Goal: Task Accomplishment & Management: Manage account settings

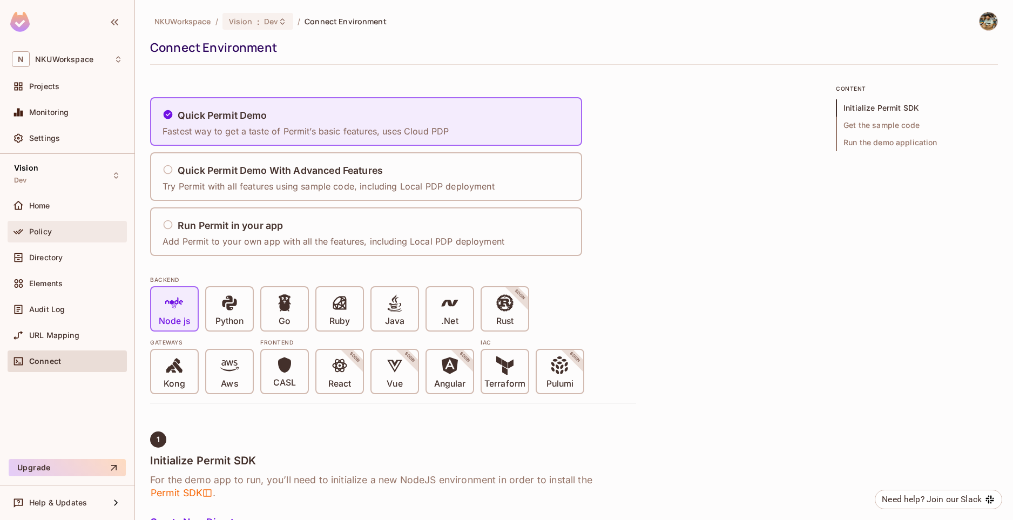
click at [71, 234] on div "Policy" at bounding box center [75, 231] width 93 height 9
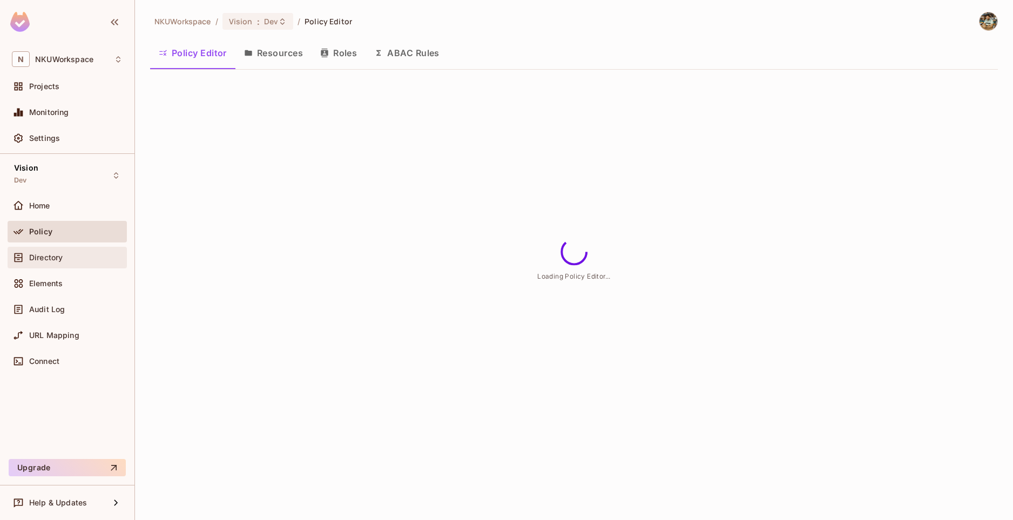
click at [70, 260] on div "Directory" at bounding box center [75, 257] width 93 height 9
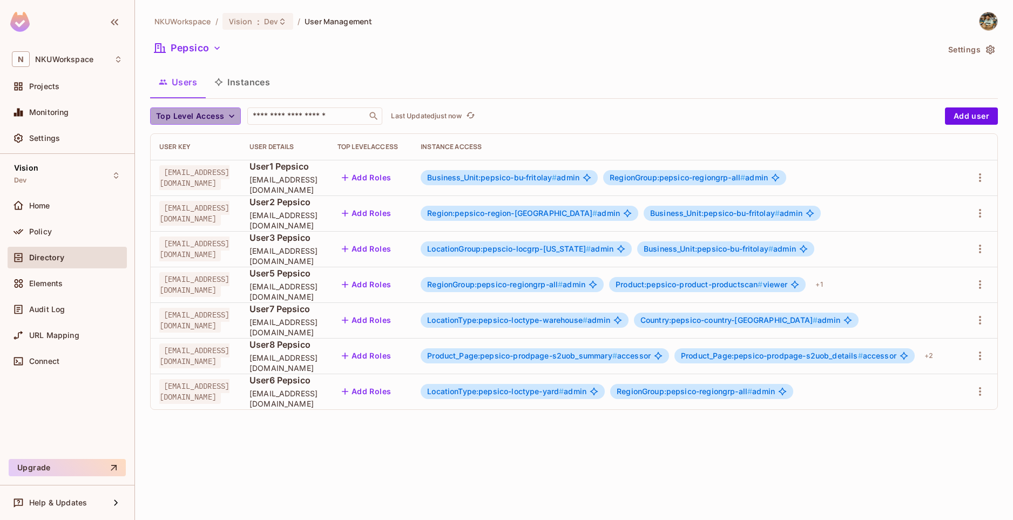
click at [230, 119] on icon "button" at bounding box center [231, 116] width 11 height 11
click at [207, 51] on div at bounding box center [506, 260] width 1013 height 520
click at [213, 48] on icon "button" at bounding box center [217, 48] width 11 height 11
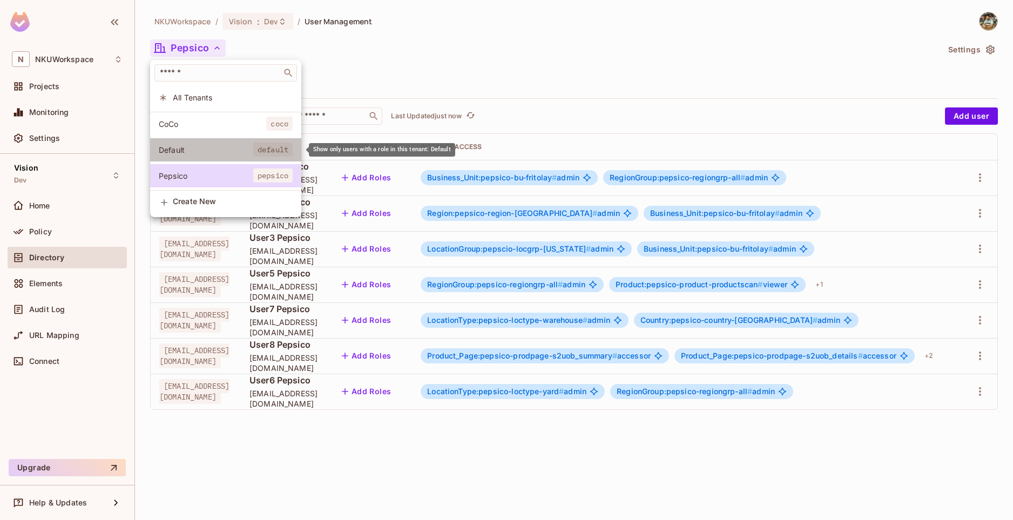
click at [203, 148] on span "Default" at bounding box center [206, 150] width 95 height 10
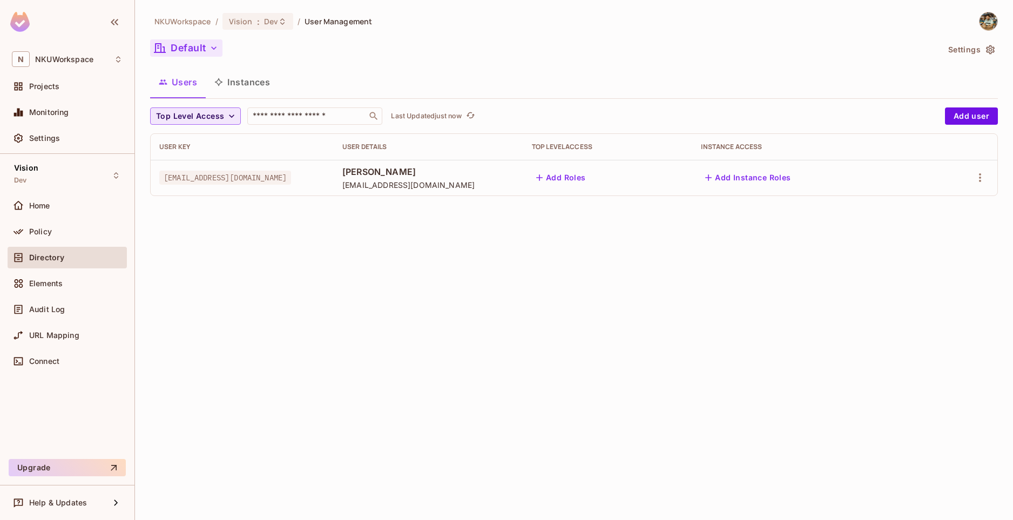
click at [214, 45] on icon "button" at bounding box center [213, 48] width 11 height 11
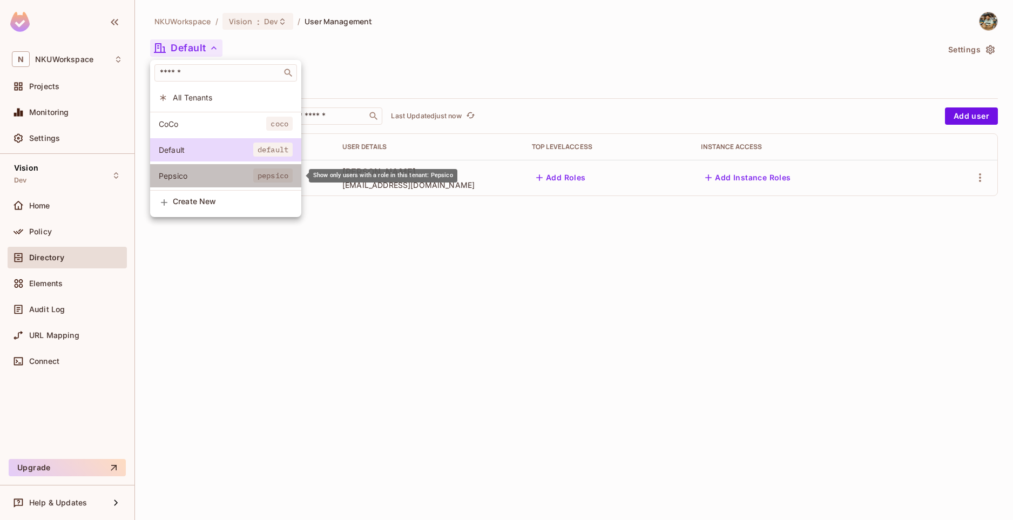
click at [205, 178] on span "Pepsico" at bounding box center [206, 176] width 95 height 10
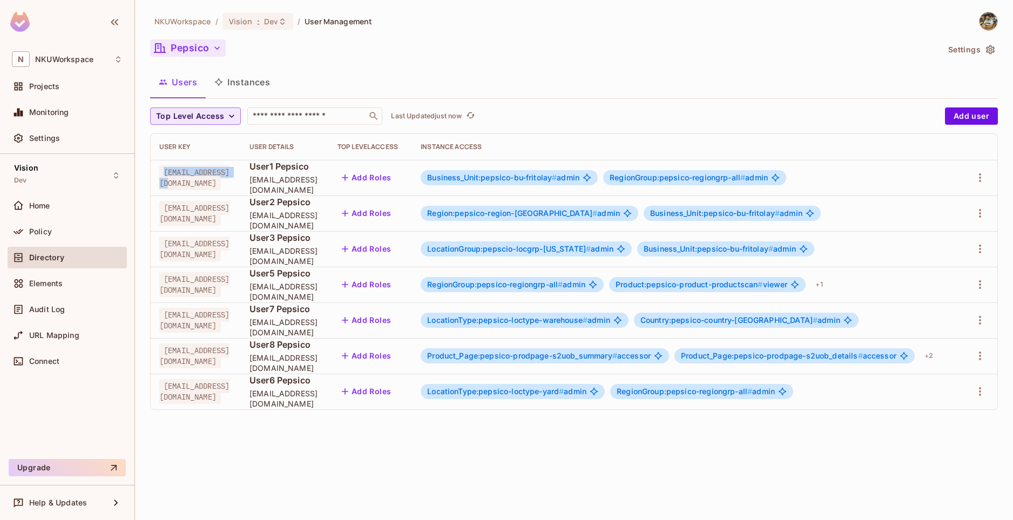
drag, startPoint x: 242, startPoint y: 179, endPoint x: 148, endPoint y: 180, distance: 94.0
click at [151, 180] on div "User Key User Details Top Level Access Instance Access user1@pepsico.com User1 …" at bounding box center [574, 271] width 847 height 275
copy span "[EMAIL_ADDRESS][DOMAIN_NAME]"
click at [208, 53] on button "Pepsico" at bounding box center [188, 47] width 76 height 17
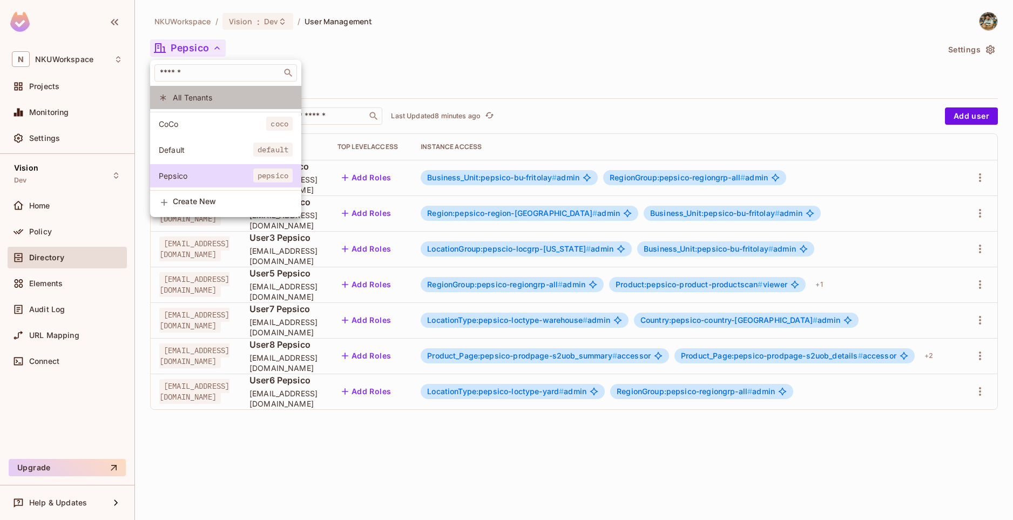
click at [202, 100] on span "All Tenants" at bounding box center [233, 97] width 120 height 10
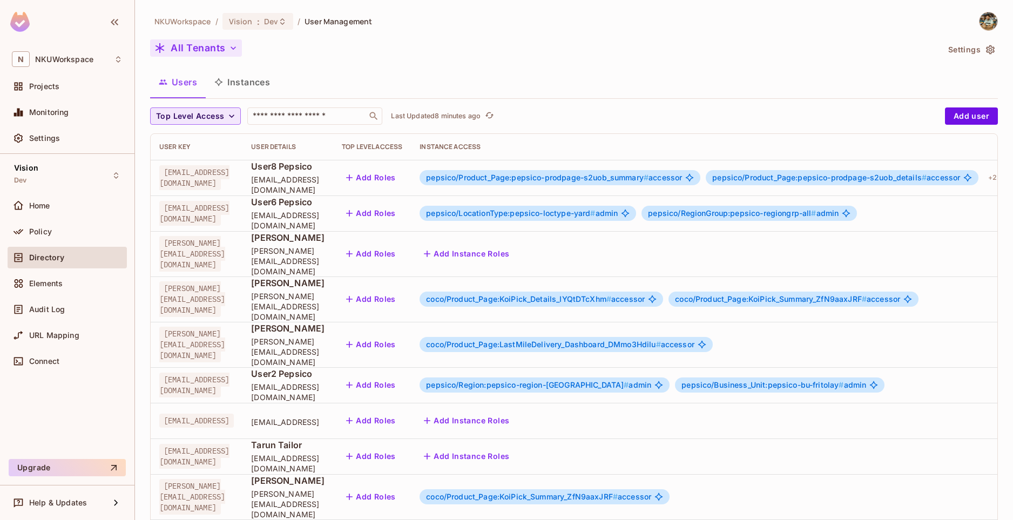
click at [217, 52] on button "All Tenants" at bounding box center [196, 47] width 92 height 17
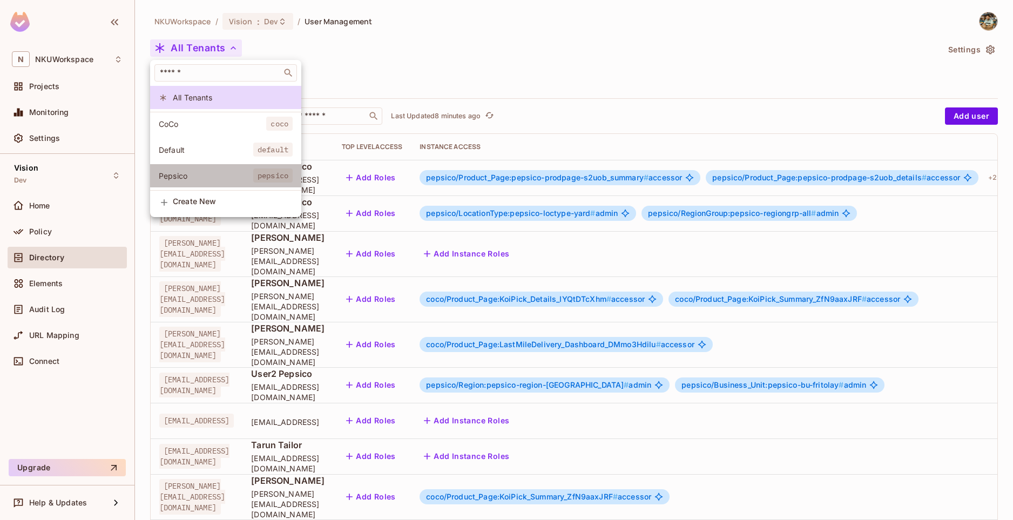
click at [191, 177] on span "Pepsico" at bounding box center [206, 176] width 95 height 10
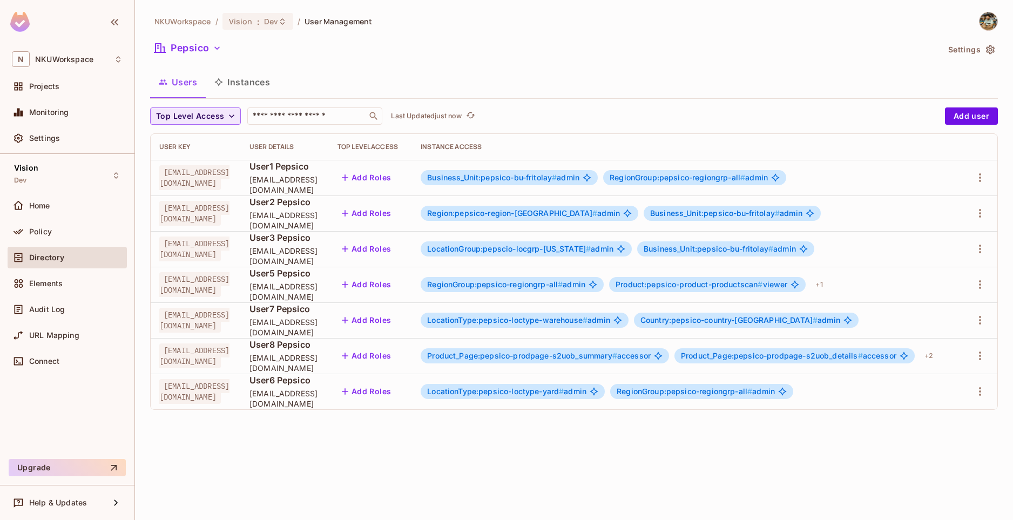
click at [237, 78] on button "Instances" at bounding box center [242, 82] width 73 height 27
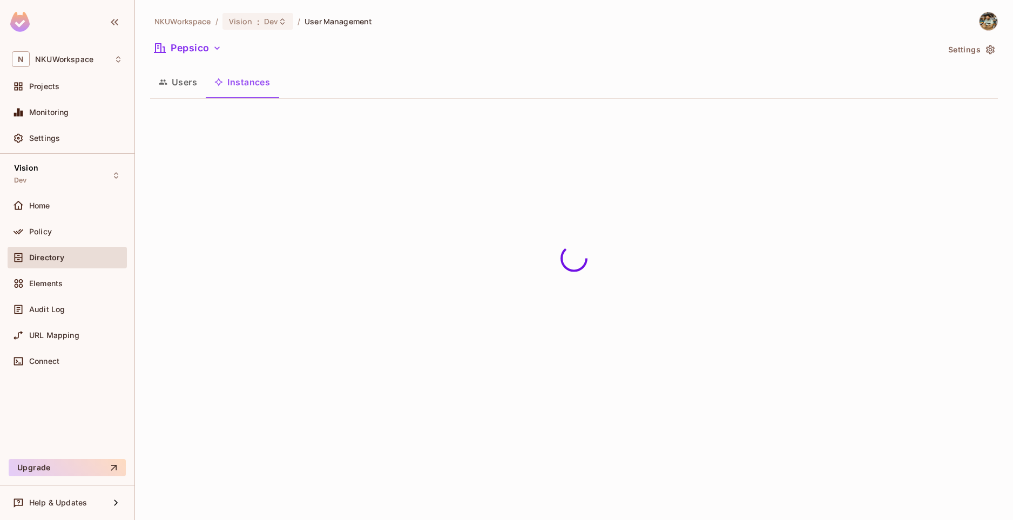
click at [180, 79] on button "Users" at bounding box center [178, 82] width 56 height 27
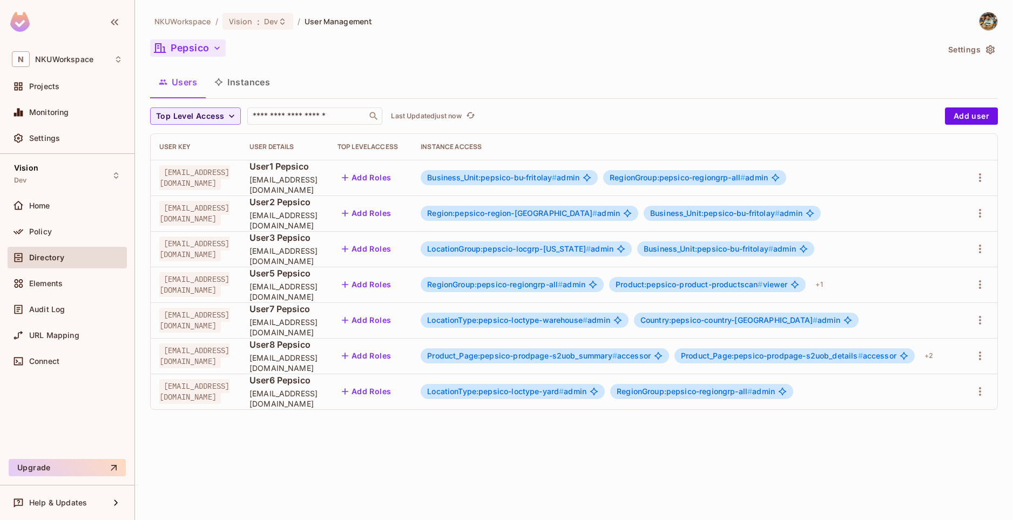
click at [204, 52] on button "Pepsico" at bounding box center [188, 47] width 76 height 17
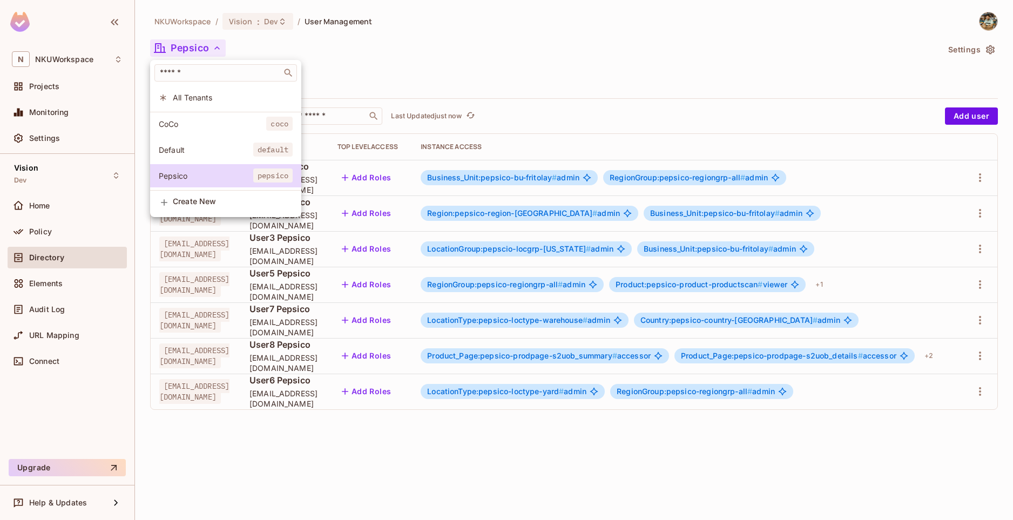
click at [207, 101] on span "All Tenants" at bounding box center [233, 97] width 120 height 10
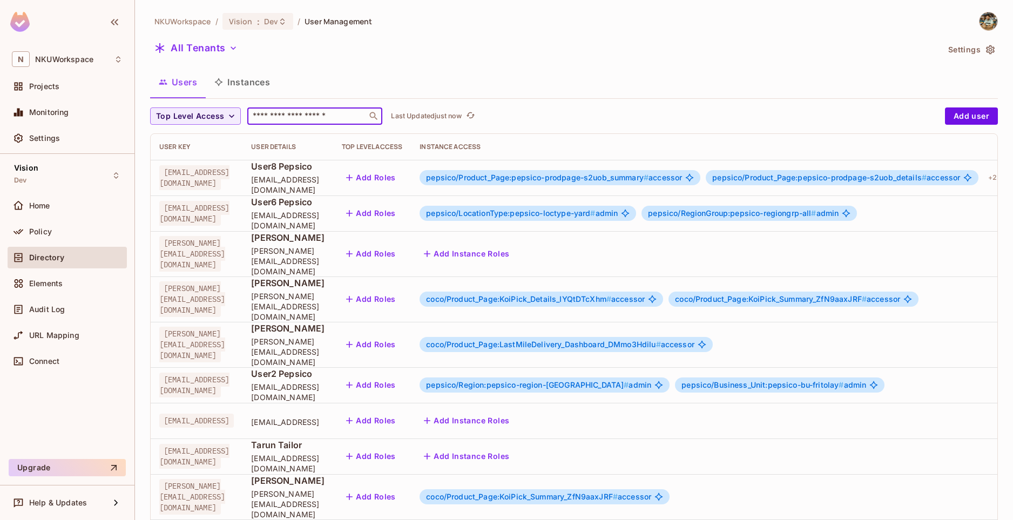
click at [329, 116] on input "text" at bounding box center [307, 116] width 113 height 11
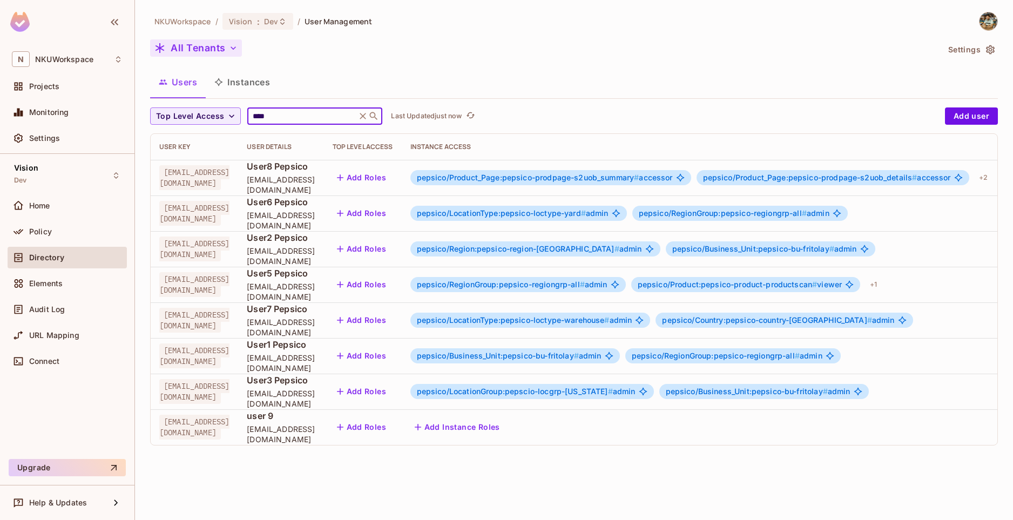
type input "****"
click at [223, 45] on button "All Tenants" at bounding box center [196, 47] width 92 height 17
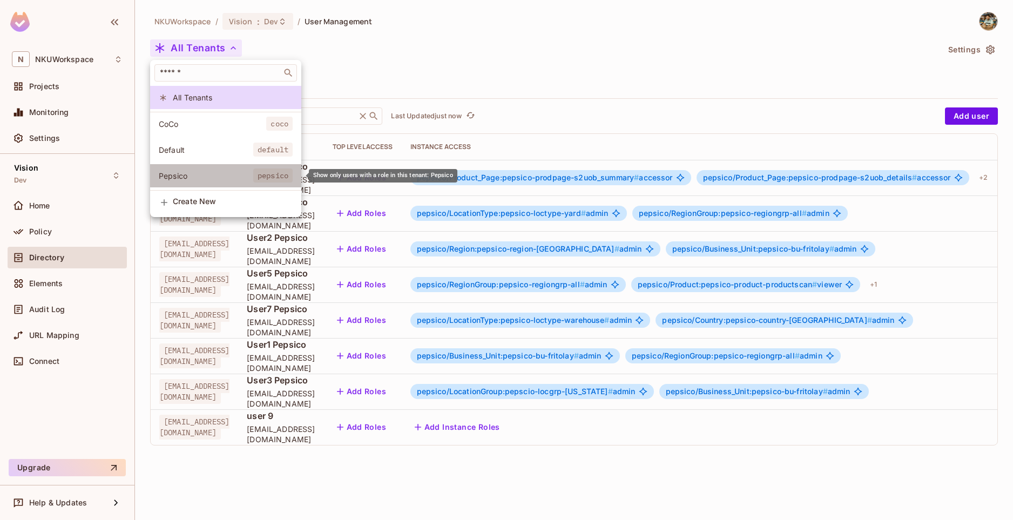
click at [188, 178] on span "Pepsico" at bounding box center [206, 176] width 95 height 10
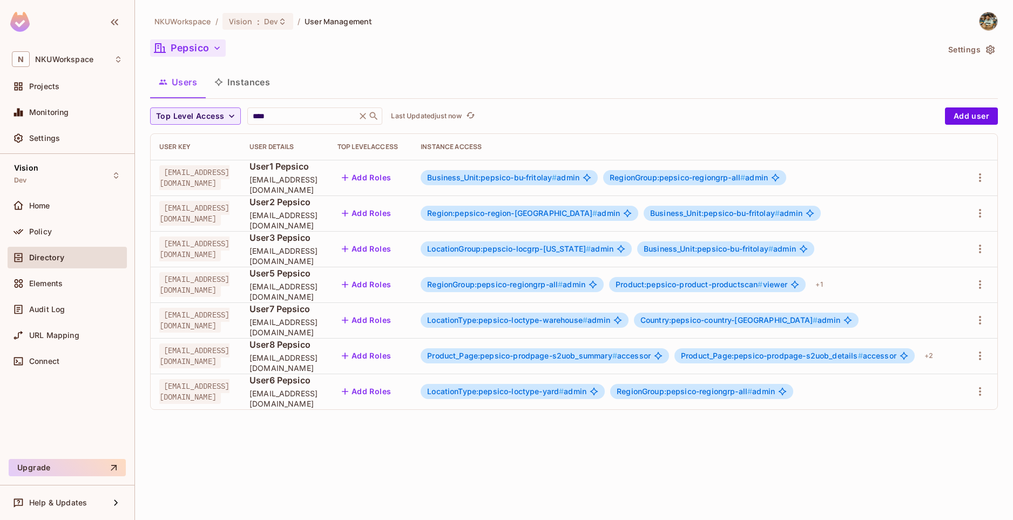
click at [213, 52] on icon "button" at bounding box center [217, 48] width 11 height 11
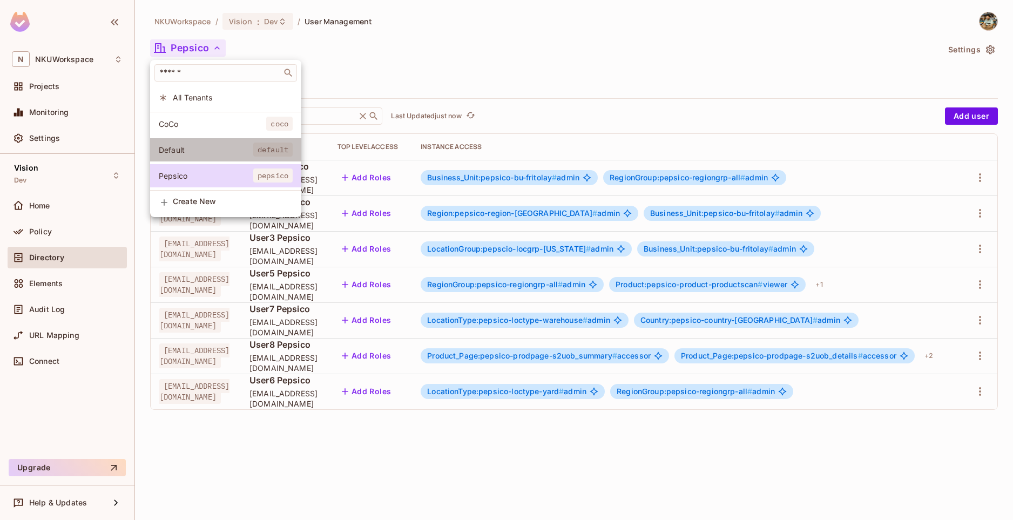
click at [203, 149] on span "Default" at bounding box center [206, 150] width 95 height 10
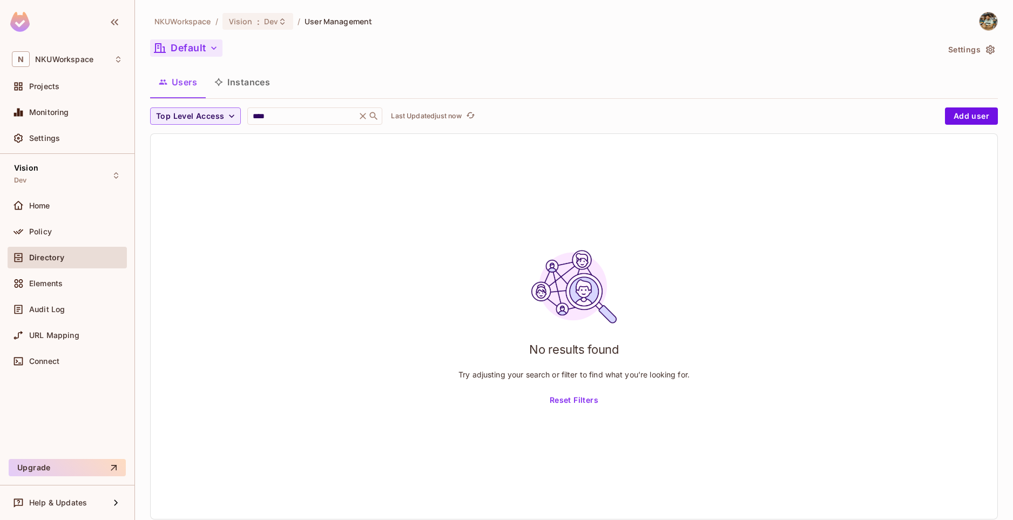
click at [200, 44] on button "Default" at bounding box center [186, 47] width 72 height 17
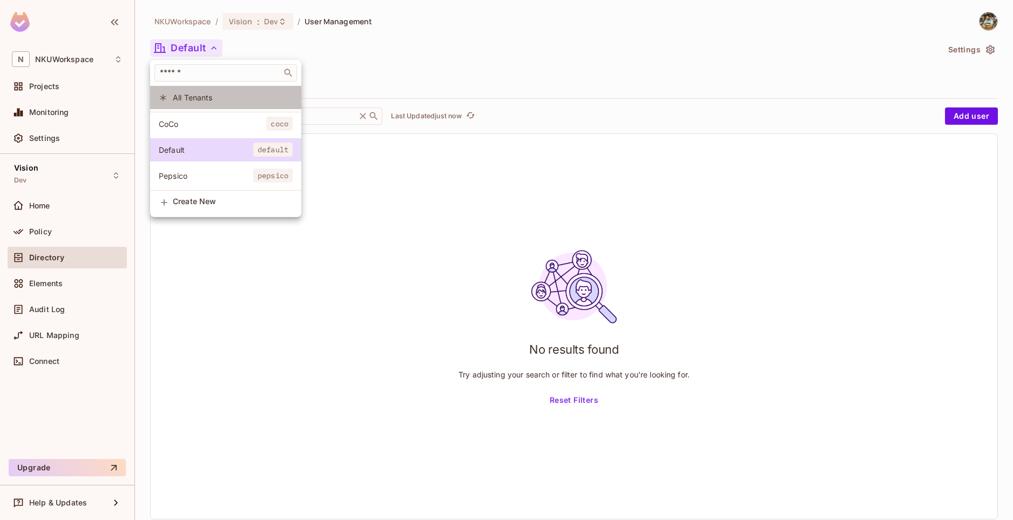
click at [195, 97] on span "All Tenants" at bounding box center [233, 97] width 120 height 10
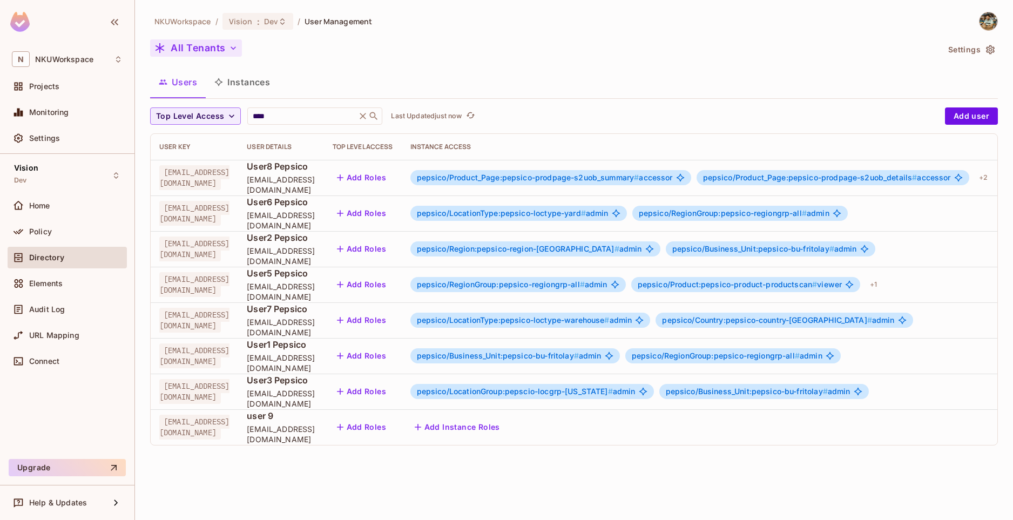
click at [217, 52] on button "All Tenants" at bounding box center [196, 47] width 92 height 17
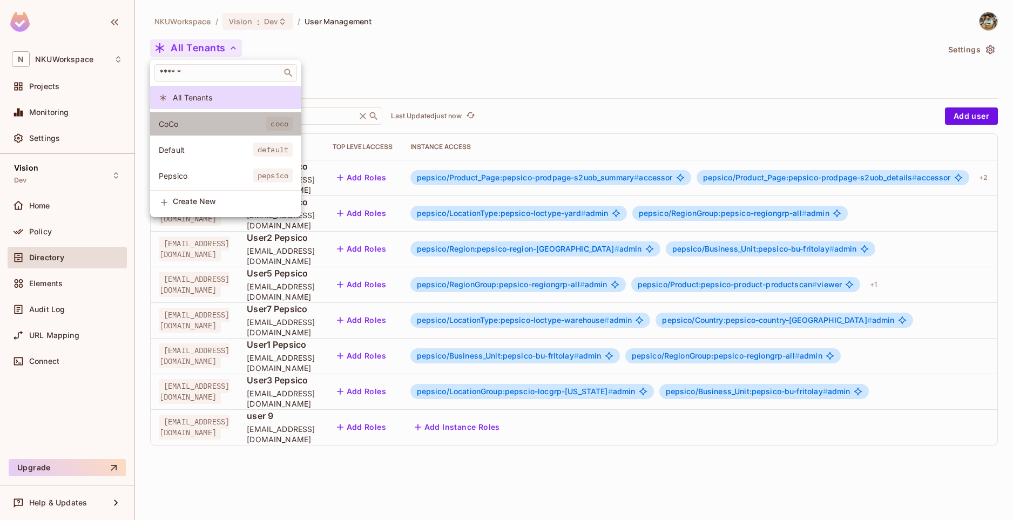
click at [210, 133] on li "CoCo coco" at bounding box center [225, 123] width 151 height 23
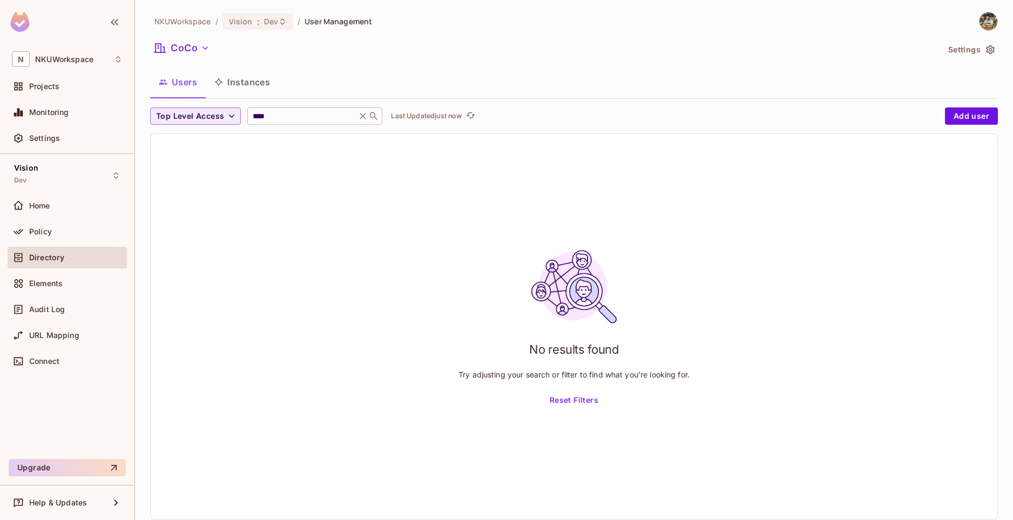
click at [368, 120] on icon at bounding box center [362, 116] width 11 height 11
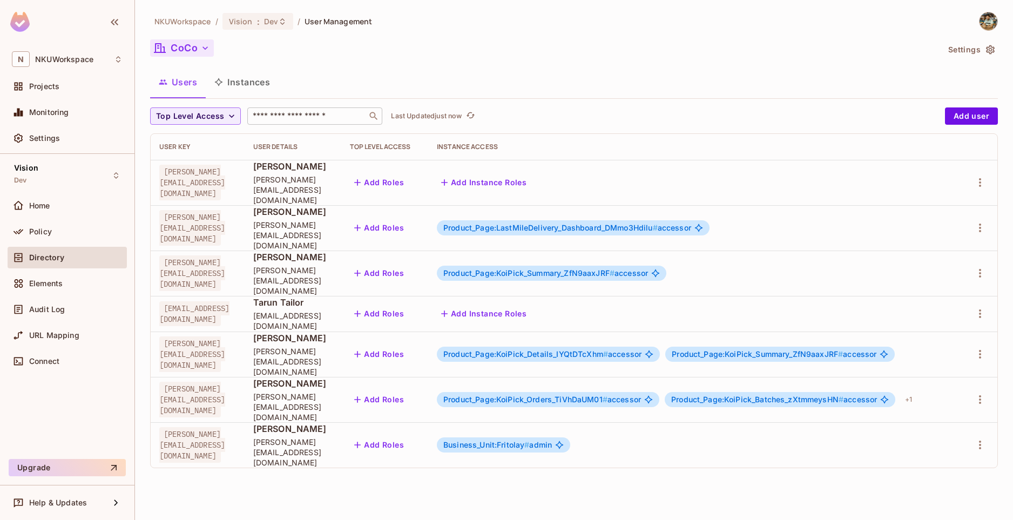
click at [199, 48] on button "CoCo" at bounding box center [182, 47] width 64 height 17
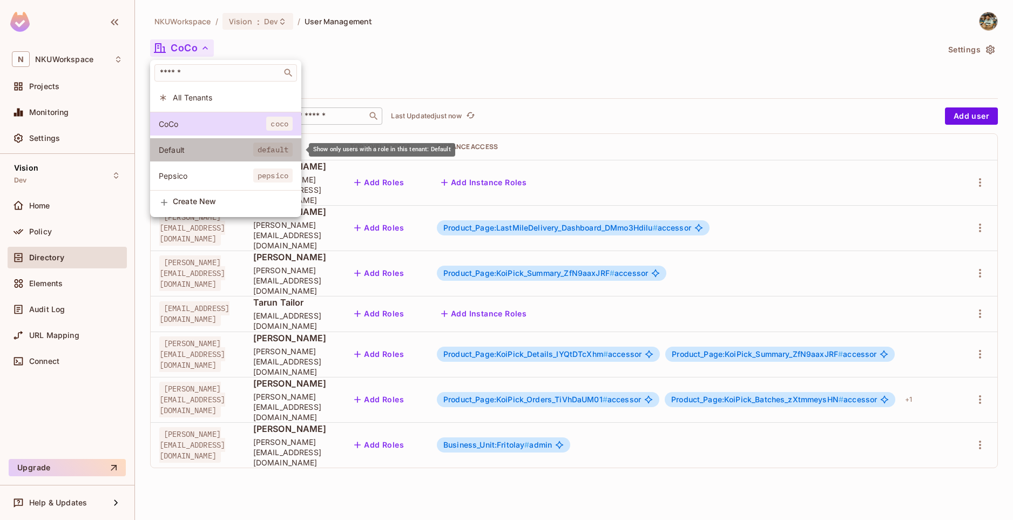
click at [192, 153] on span "Default" at bounding box center [206, 150] width 95 height 10
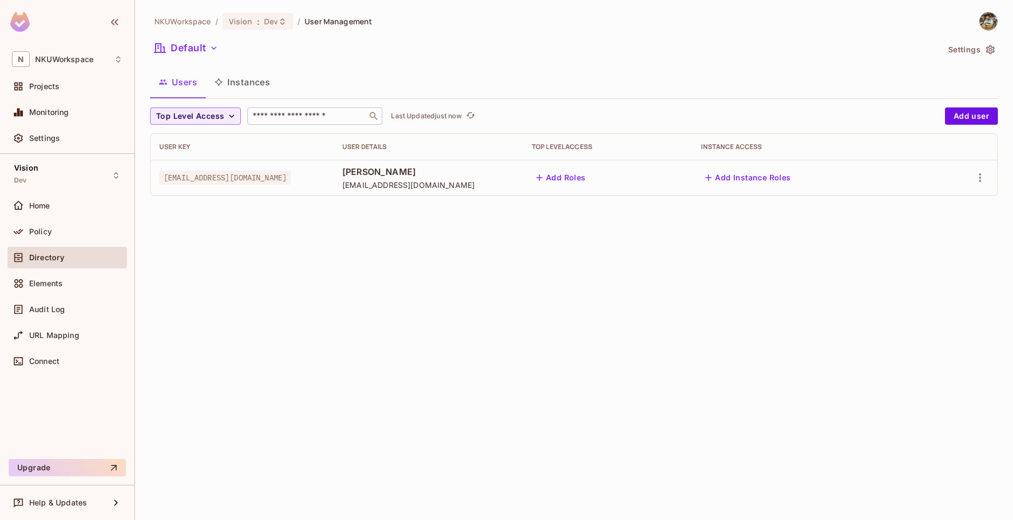
click at [208, 44] on icon "button" at bounding box center [213, 48] width 11 height 11
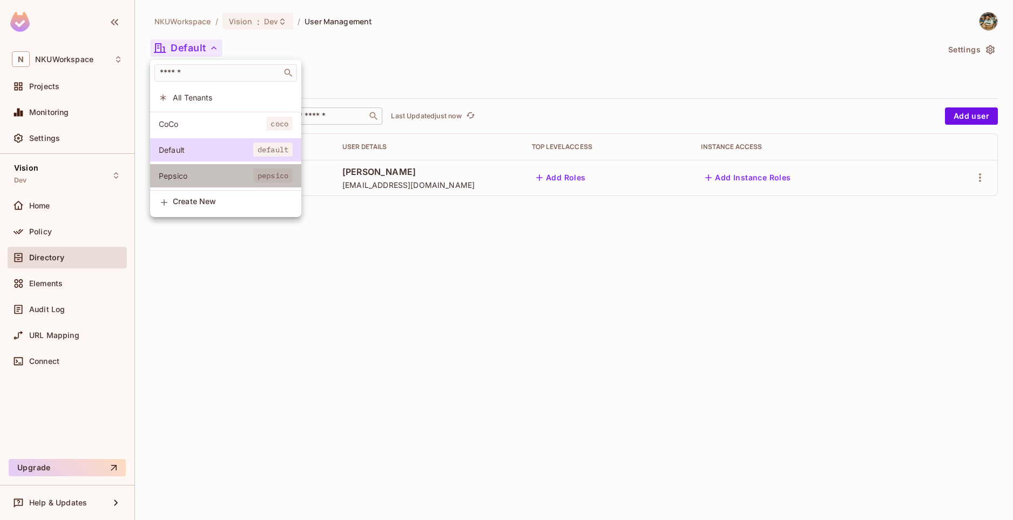
click at [187, 177] on span "Pepsico" at bounding box center [206, 176] width 95 height 10
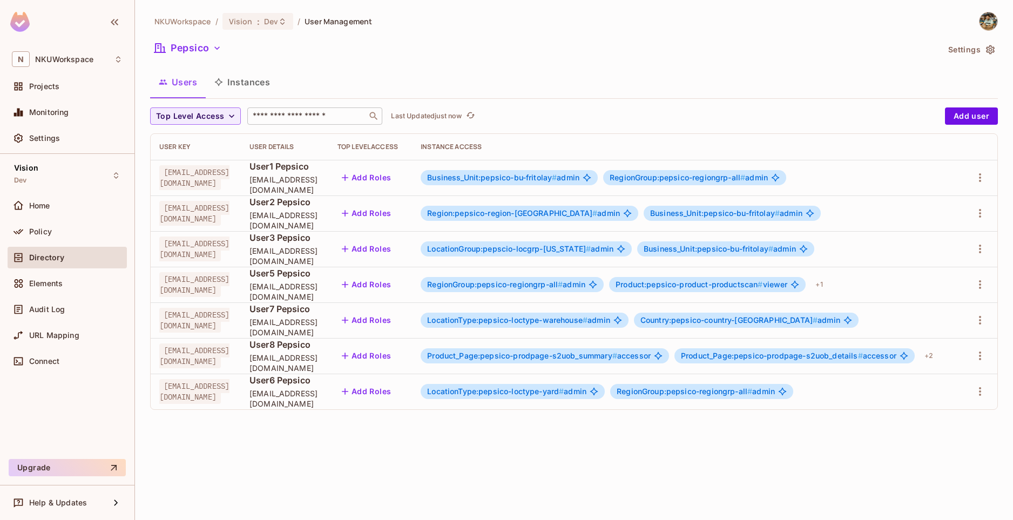
click at [216, 48] on icon "button" at bounding box center [216, 47] width 5 height 3
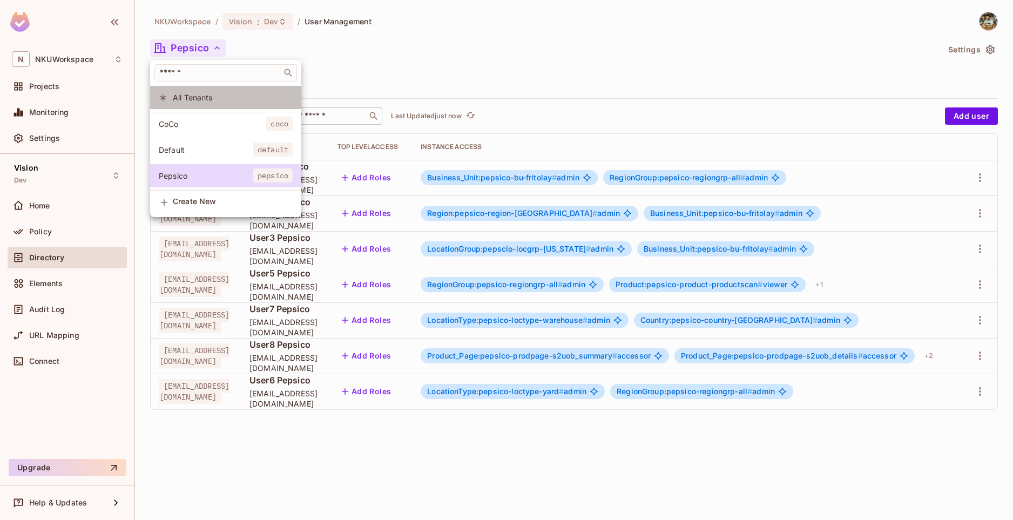
click at [195, 98] on span "All Tenants" at bounding box center [233, 97] width 120 height 10
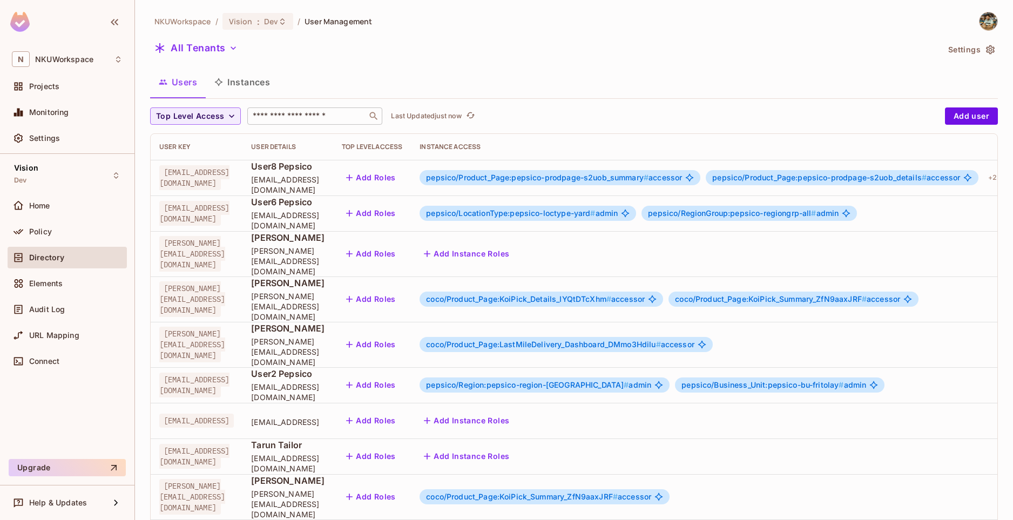
click at [171, 180] on span "[EMAIL_ADDRESS][DOMAIN_NAME]" at bounding box center [194, 177] width 70 height 25
click at [325, 172] on span "User8 Pepsico" at bounding box center [287, 166] width 73 height 12
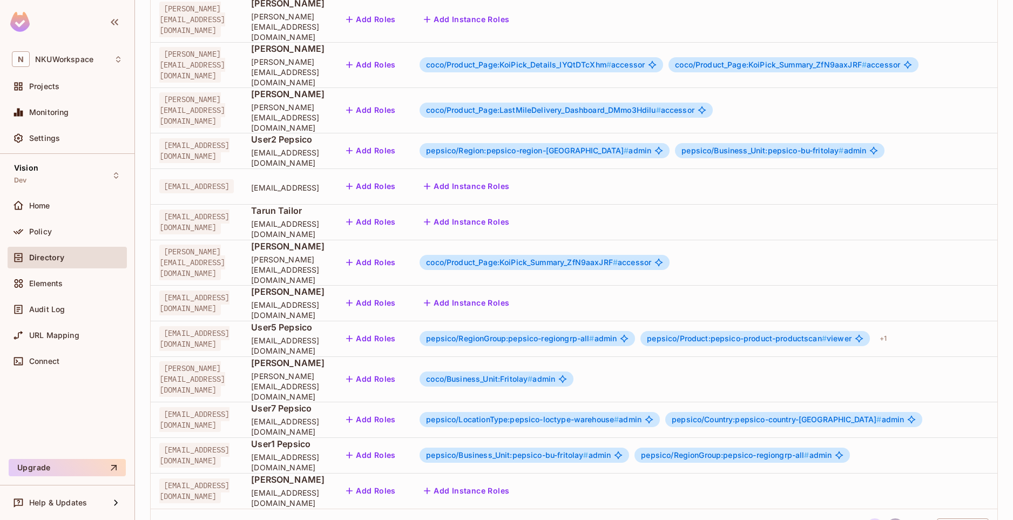
click at [889, 518] on button "2" at bounding box center [895, 526] width 17 height 17
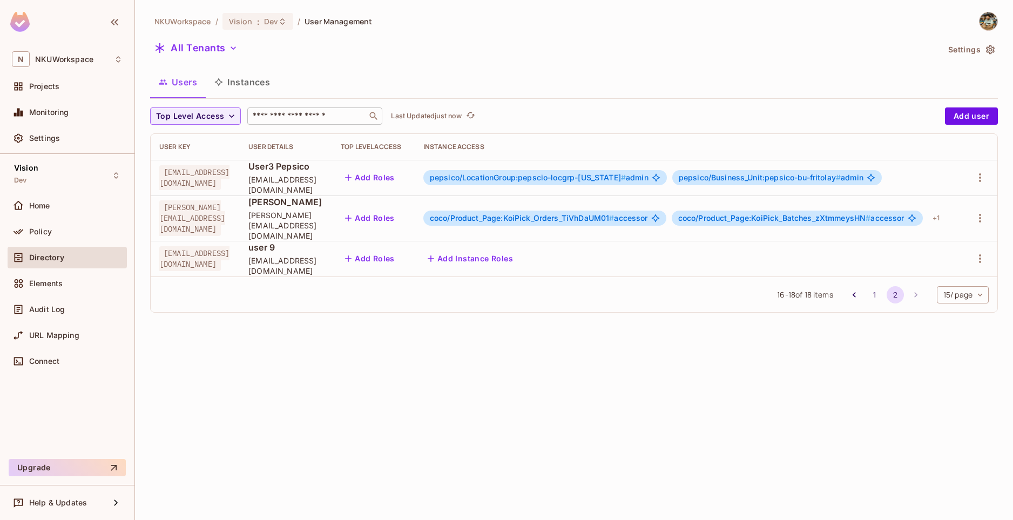
click at [230, 45] on icon "button" at bounding box center [233, 48] width 11 height 11
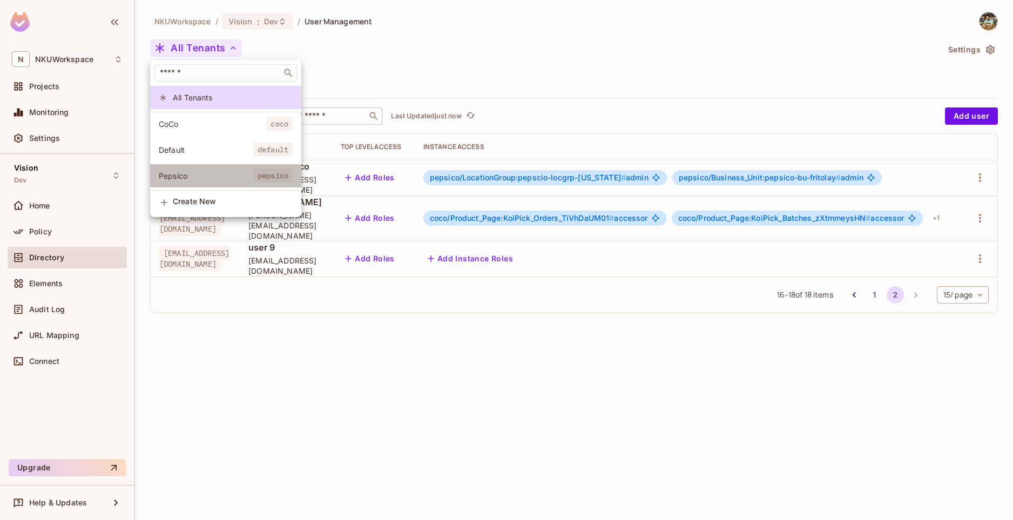
click at [197, 178] on span "Pepsico" at bounding box center [206, 176] width 95 height 10
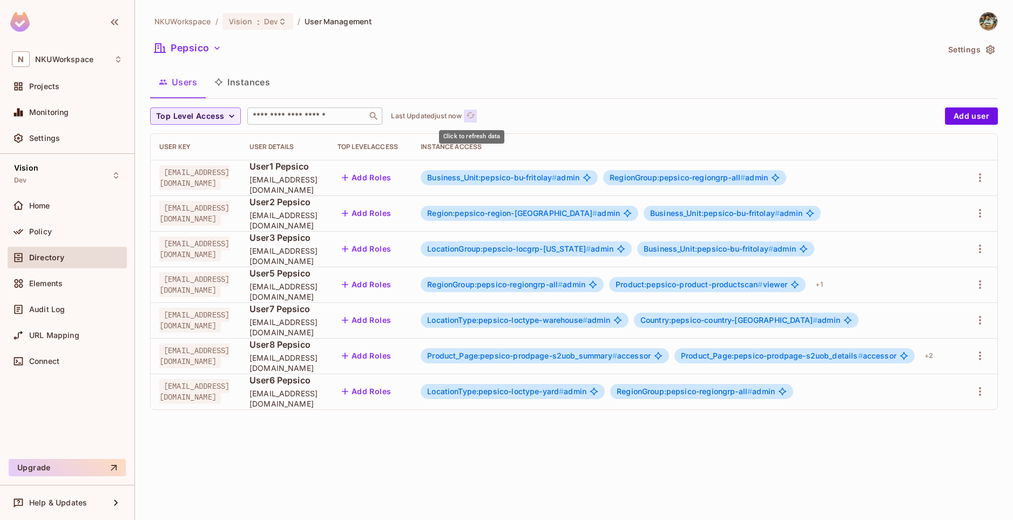
click at [474, 116] on icon "refresh" at bounding box center [470, 115] width 9 height 9
click at [214, 51] on icon "button" at bounding box center [217, 48] width 11 height 11
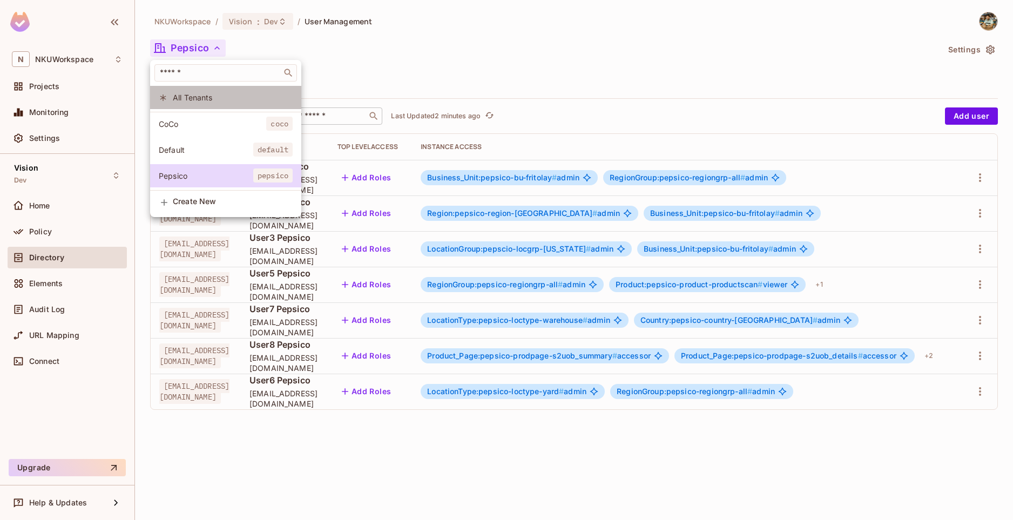
click at [207, 105] on li "All Tenants" at bounding box center [225, 97] width 151 height 23
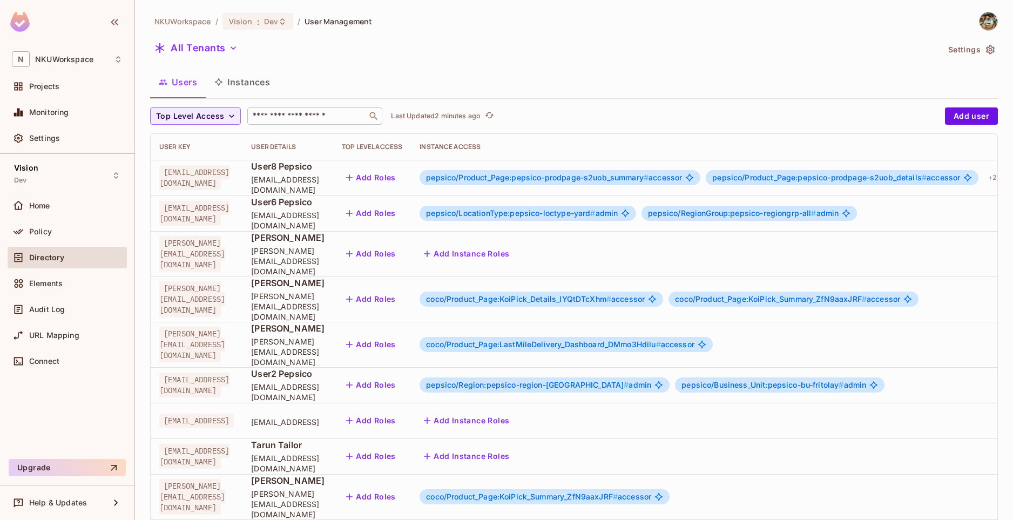
scroll to position [234, 0]
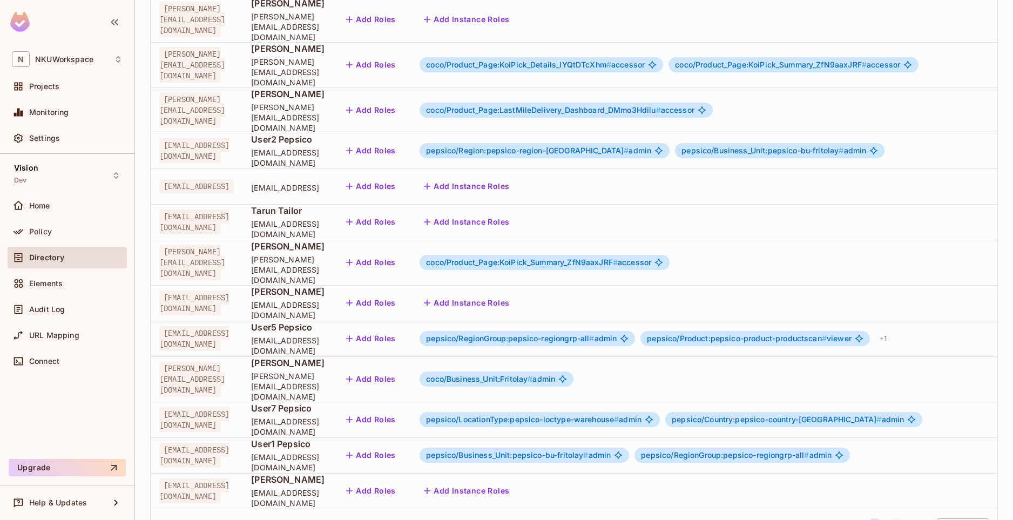
click at [894, 518] on button "2" at bounding box center [895, 526] width 17 height 17
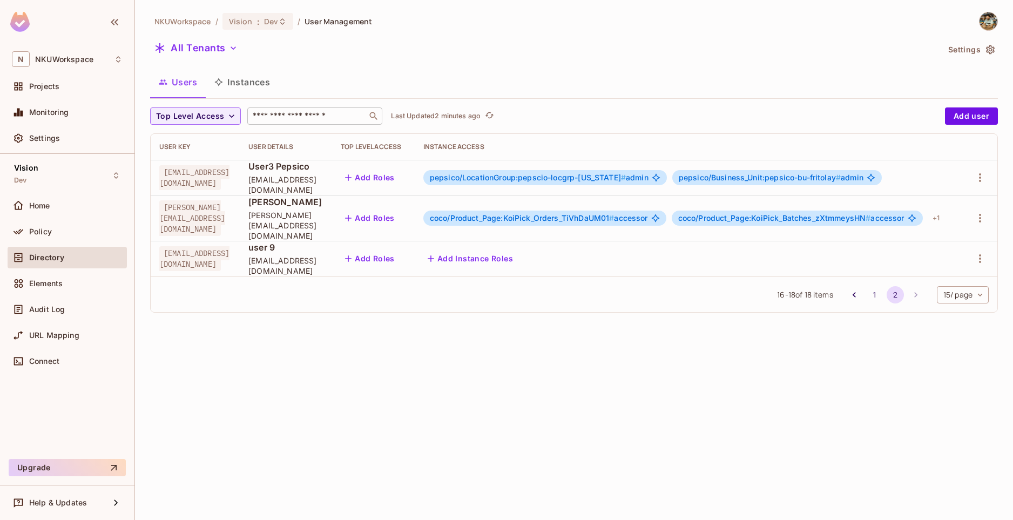
scroll to position [0, 0]
click at [218, 248] on span "[EMAIL_ADDRESS][DOMAIN_NAME]" at bounding box center [194, 258] width 70 height 25
click at [987, 252] on icon "button" at bounding box center [980, 258] width 13 height 13
click at [951, 346] on div "Delete User" at bounding box center [937, 345] width 43 height 11
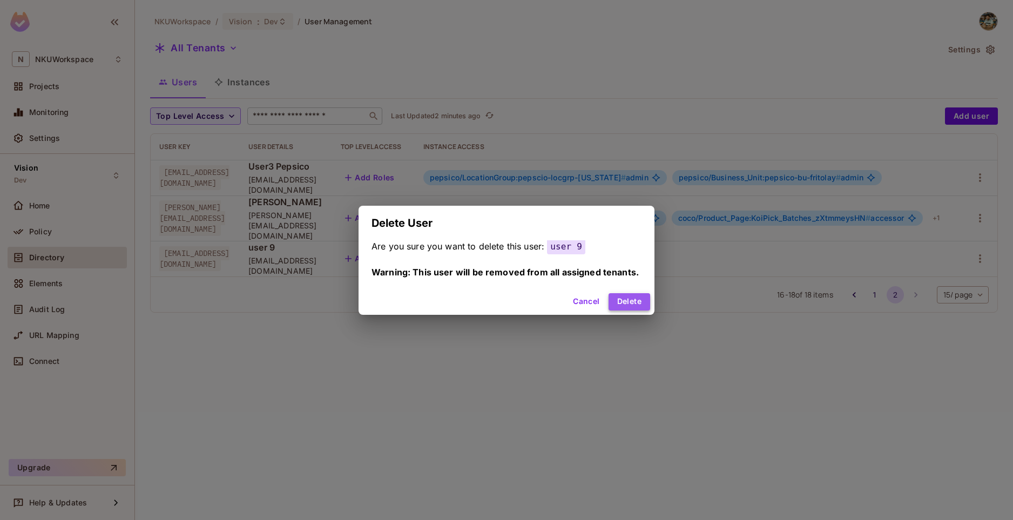
click at [632, 307] on button "Delete" at bounding box center [630, 301] width 42 height 17
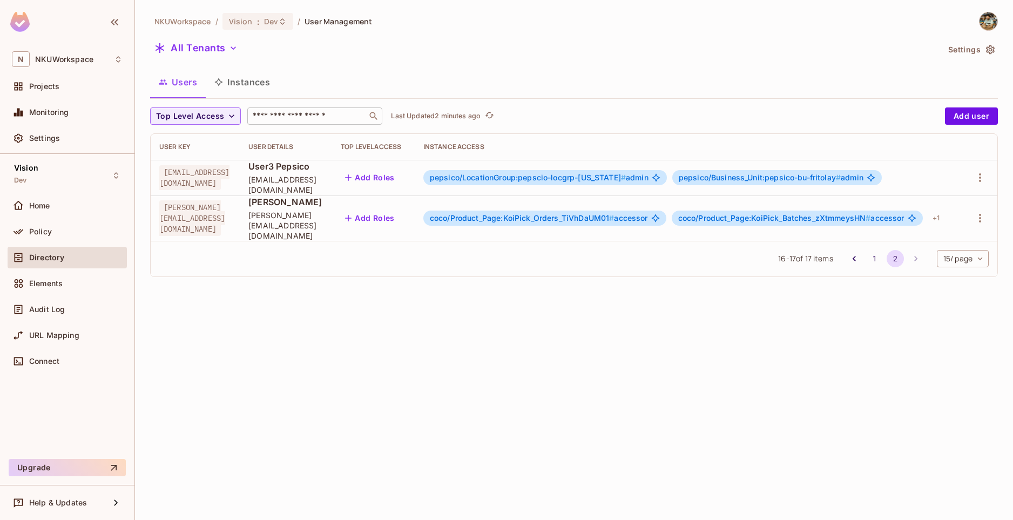
click at [234, 43] on icon "button" at bounding box center [233, 48] width 11 height 11
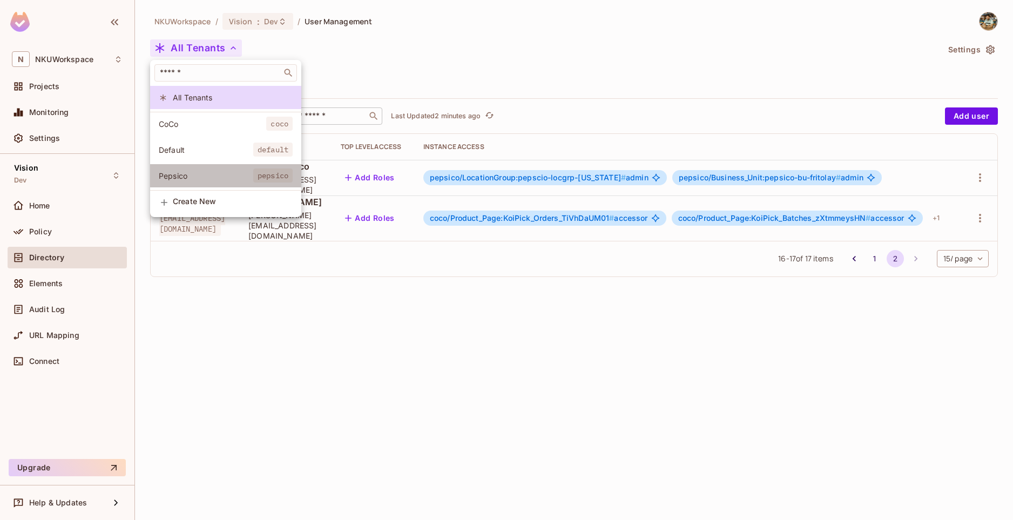
click at [206, 174] on span "Pepsico" at bounding box center [206, 176] width 95 height 10
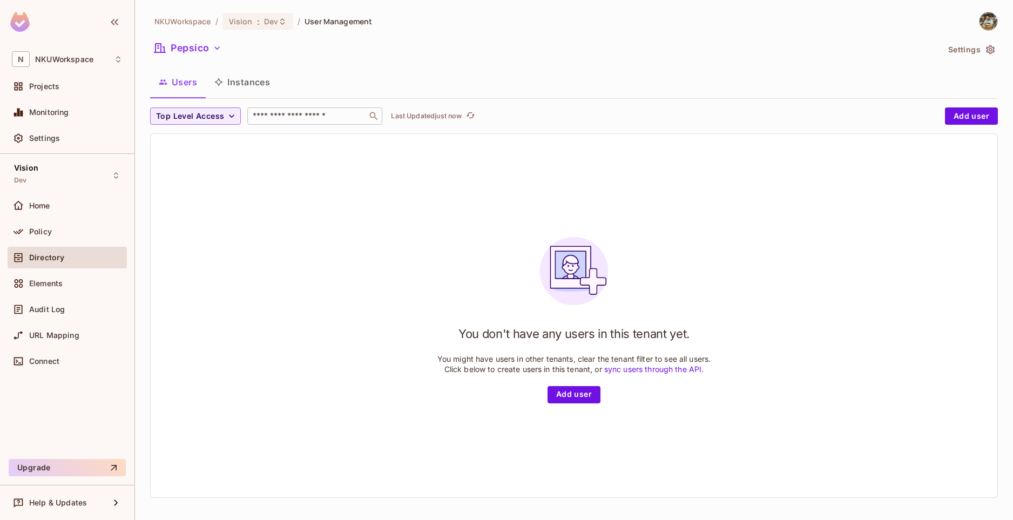
click at [98, 265] on div "Directory" at bounding box center [67, 260] width 119 height 26
click at [98, 265] on div "Directory" at bounding box center [67, 258] width 119 height 22
click at [470, 119] on icon "refresh" at bounding box center [470, 115] width 9 height 9
click at [215, 49] on icon "button" at bounding box center [217, 48] width 11 height 11
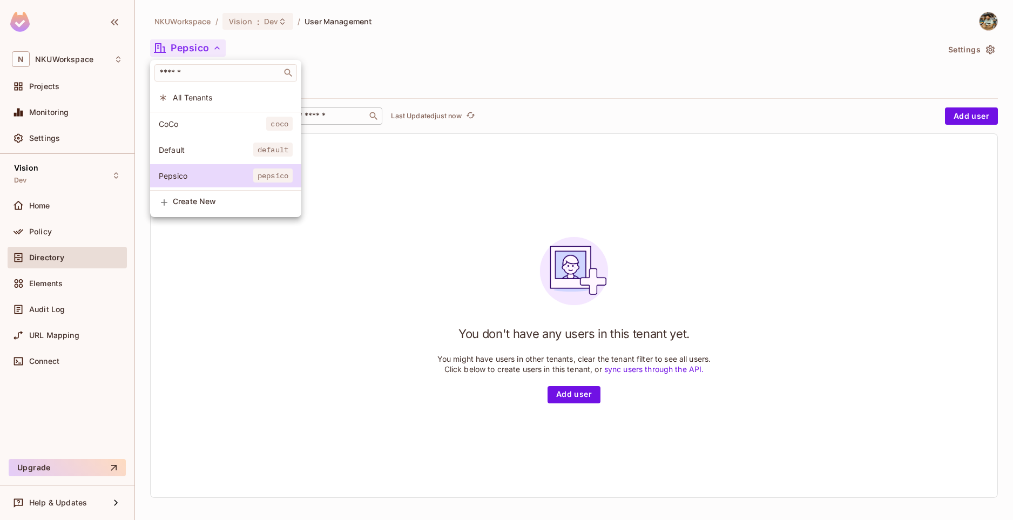
click at [202, 153] on span "Default" at bounding box center [206, 150] width 95 height 10
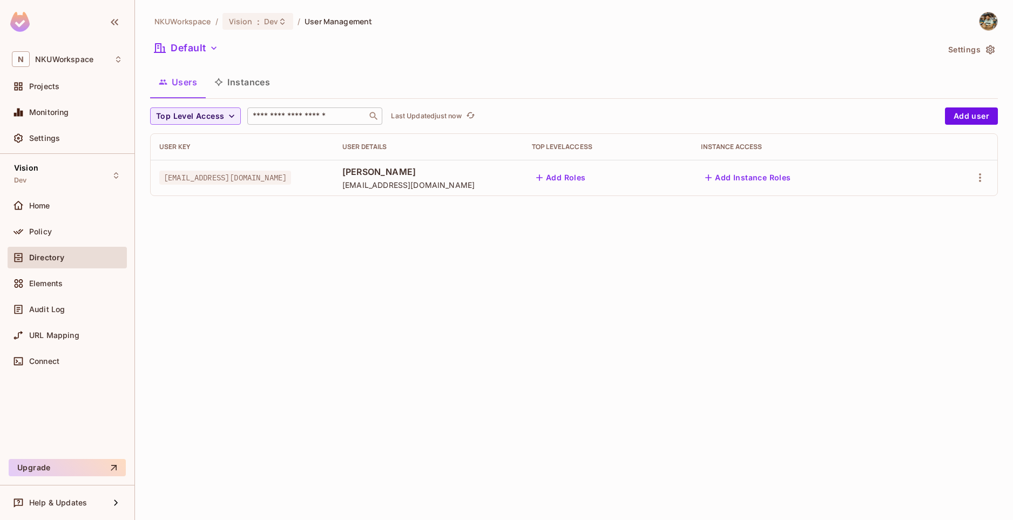
click at [212, 43] on icon "button" at bounding box center [213, 48] width 11 height 11
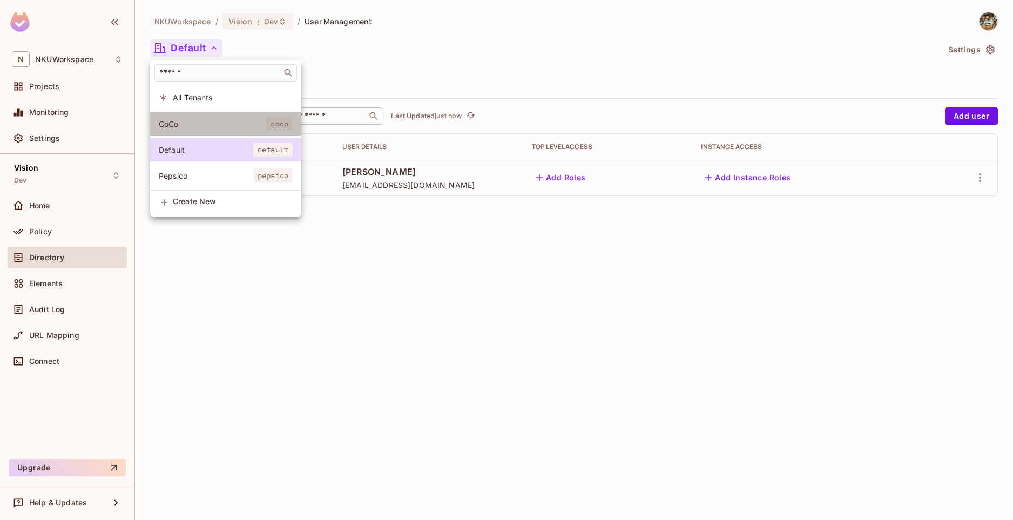
click at [197, 127] on span "CoCo" at bounding box center [212, 124] width 107 height 10
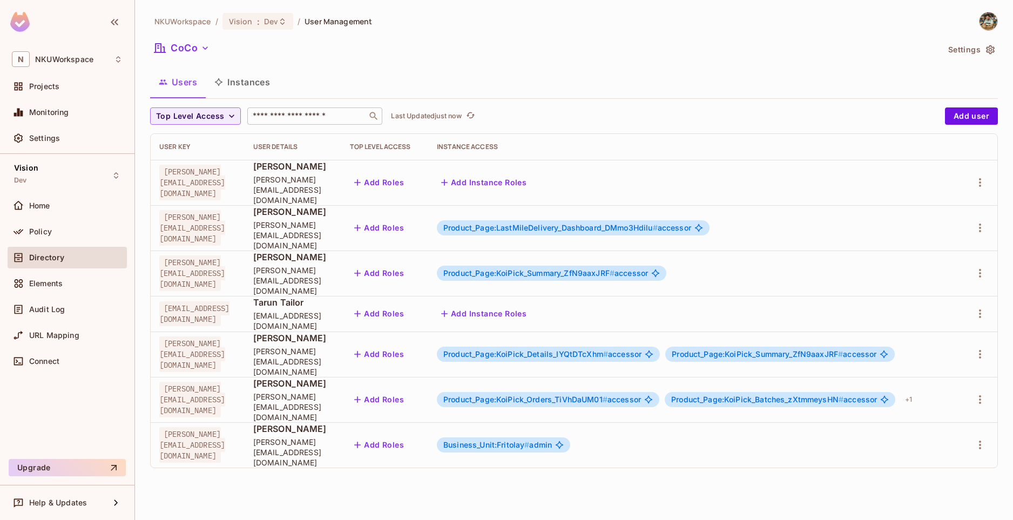
click at [201, 48] on icon "button" at bounding box center [205, 48] width 11 height 11
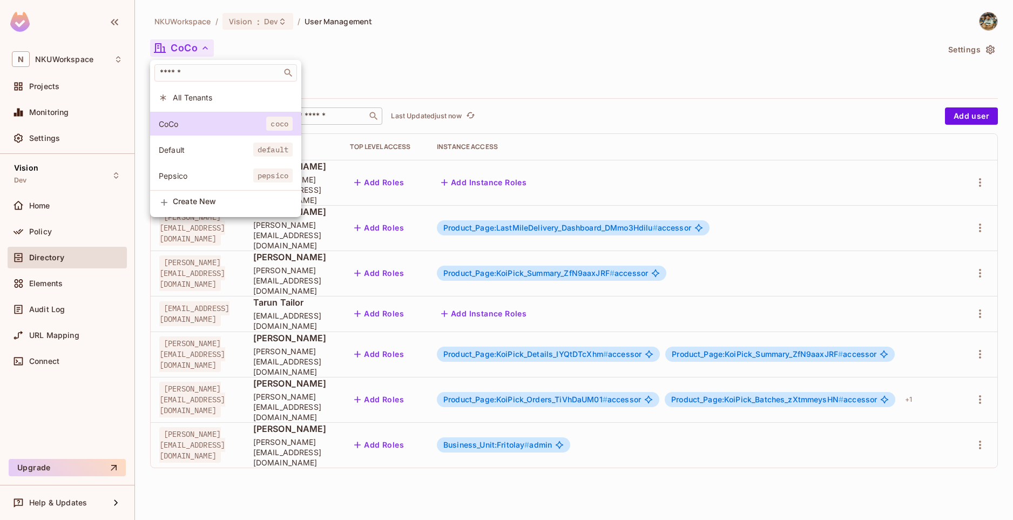
click at [187, 178] on span "Pepsico" at bounding box center [206, 176] width 95 height 10
